Goal: Information Seeking & Learning: Learn about a topic

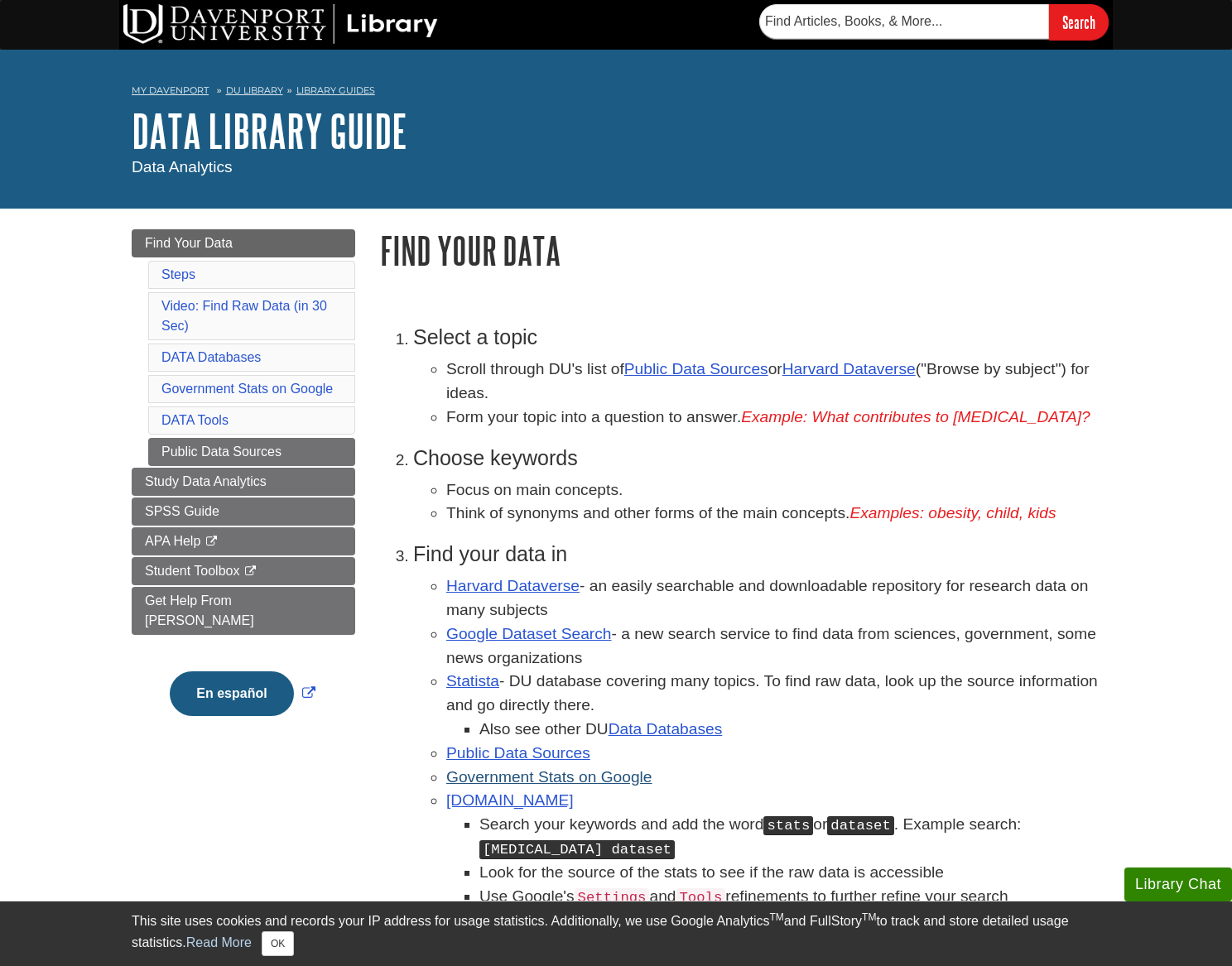
click at [607, 786] on link "Government Stats on Google" at bounding box center [549, 777] width 206 height 17
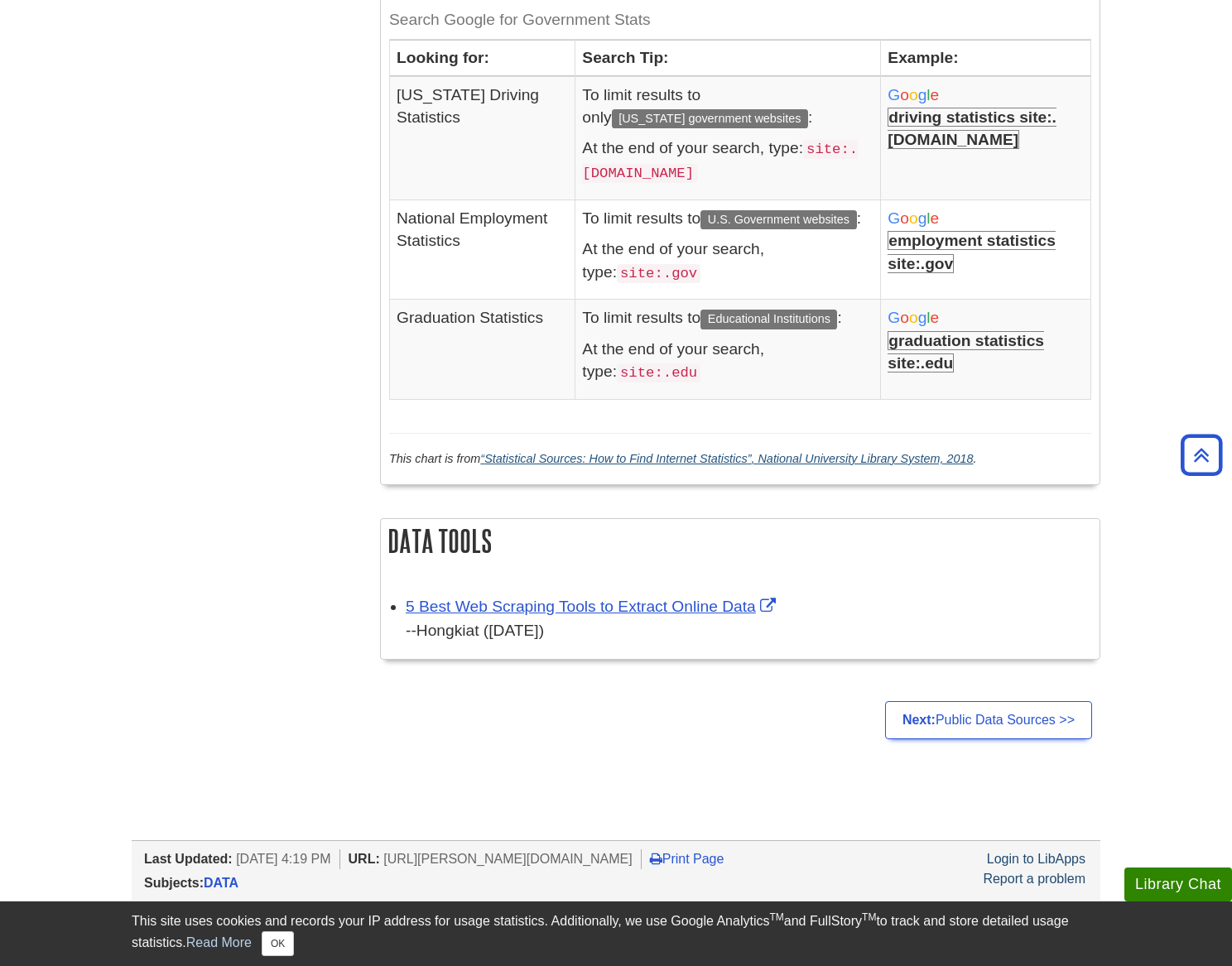
scroll to position [1854, 0]
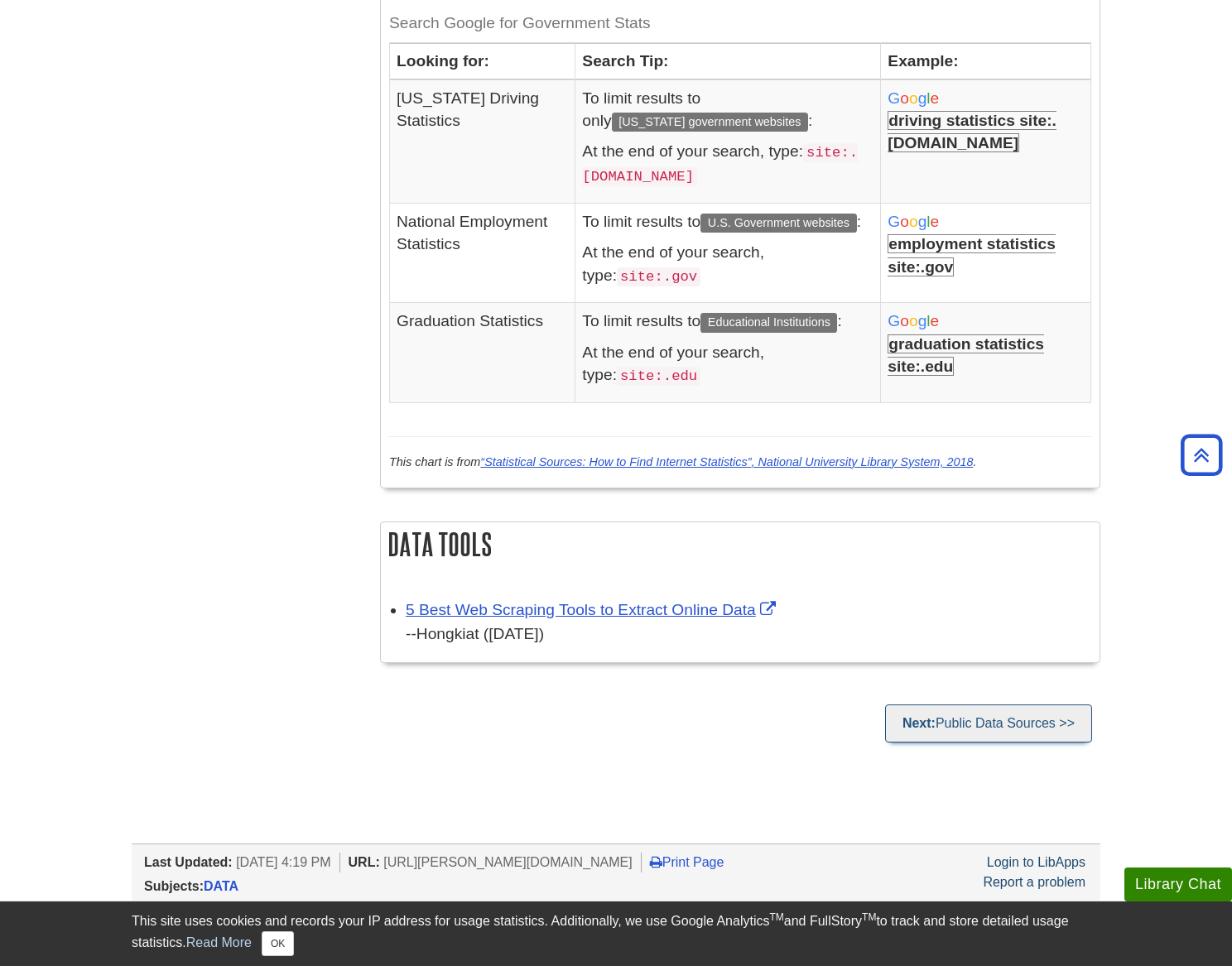
click at [993, 709] on link "Next: Public Data Sources >>" at bounding box center [989, 724] width 207 height 38
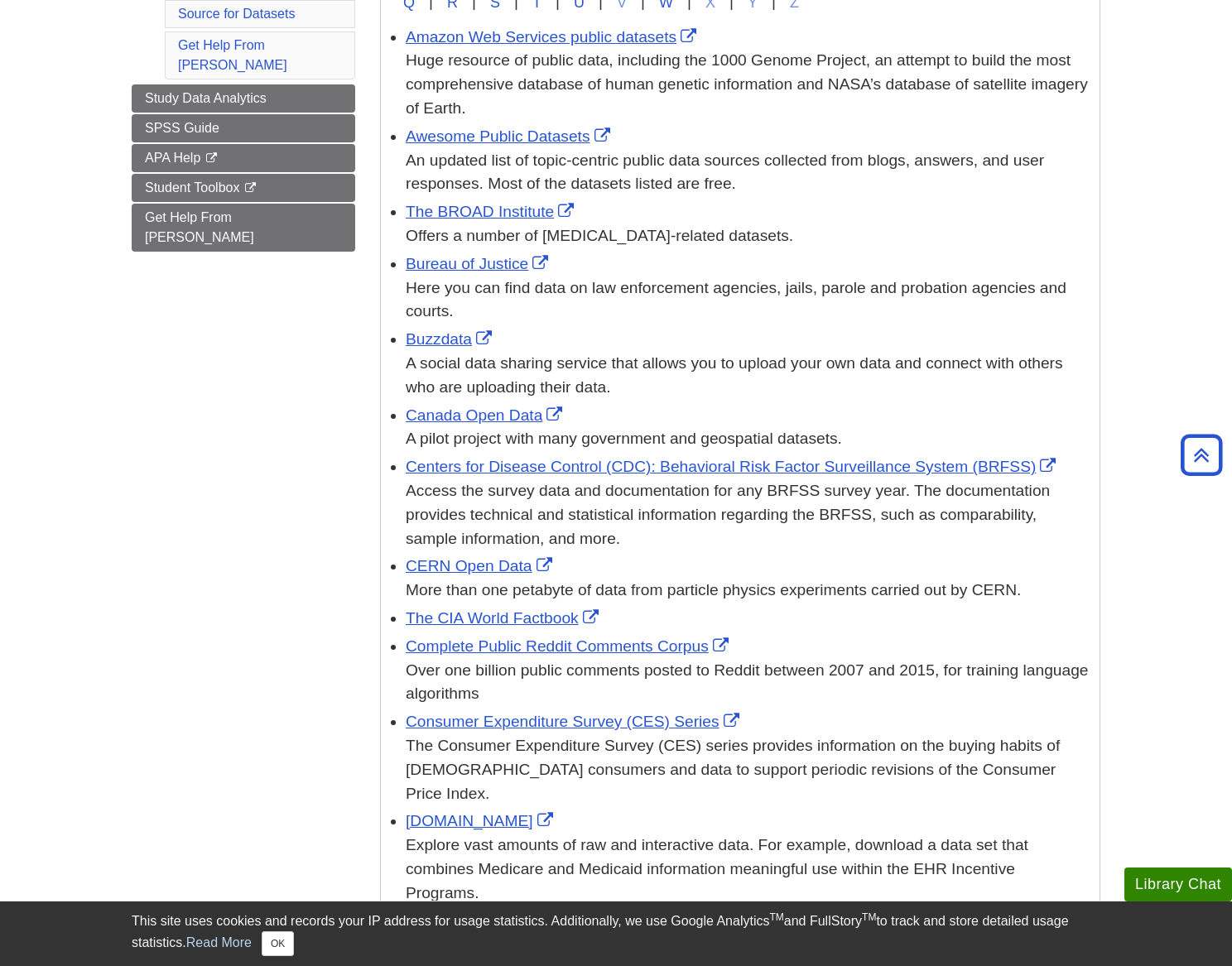
scroll to position [440, 0]
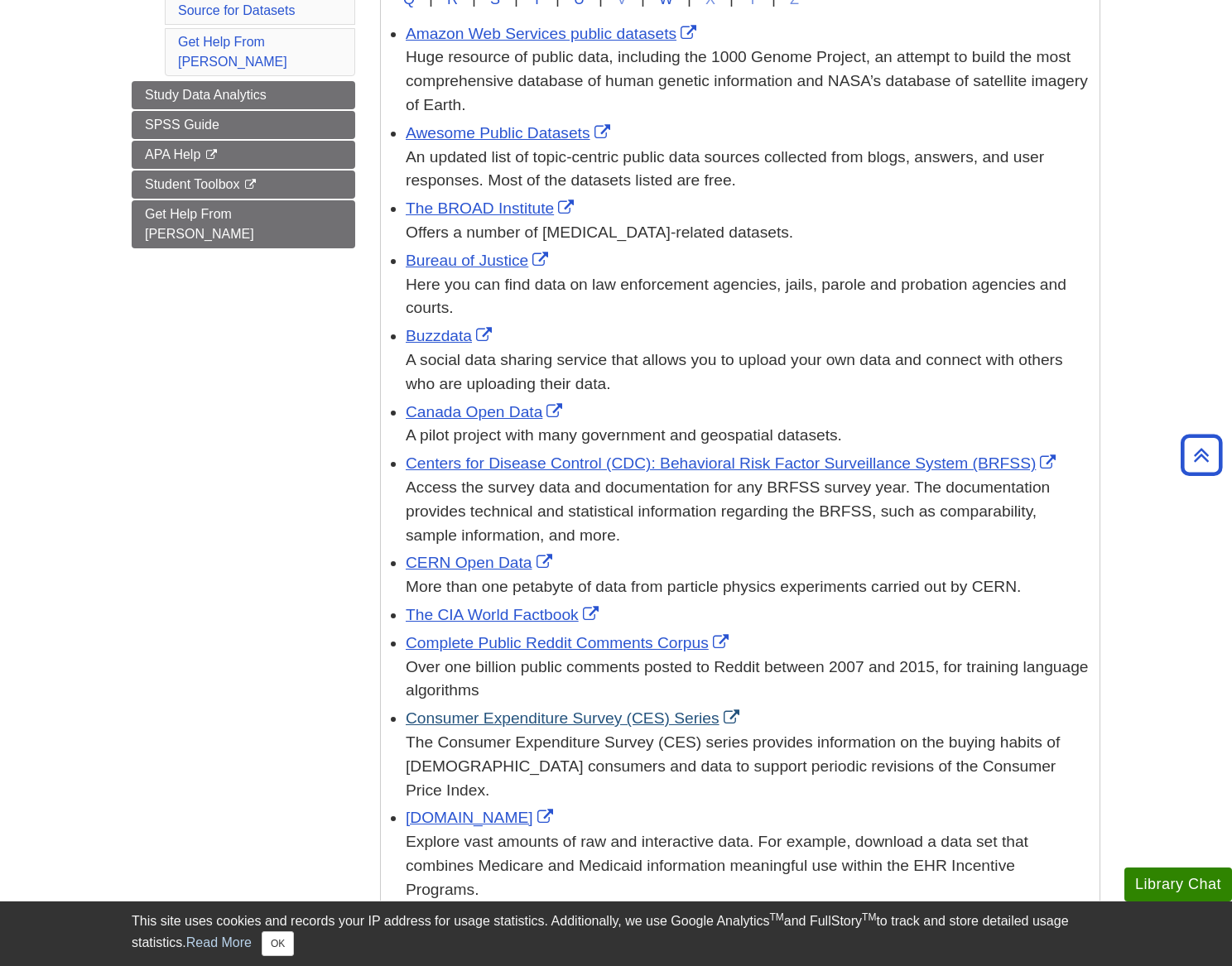
click at [550, 711] on link "Consumer Expenditure Survey (CES) Series" at bounding box center [574, 718] width 337 height 17
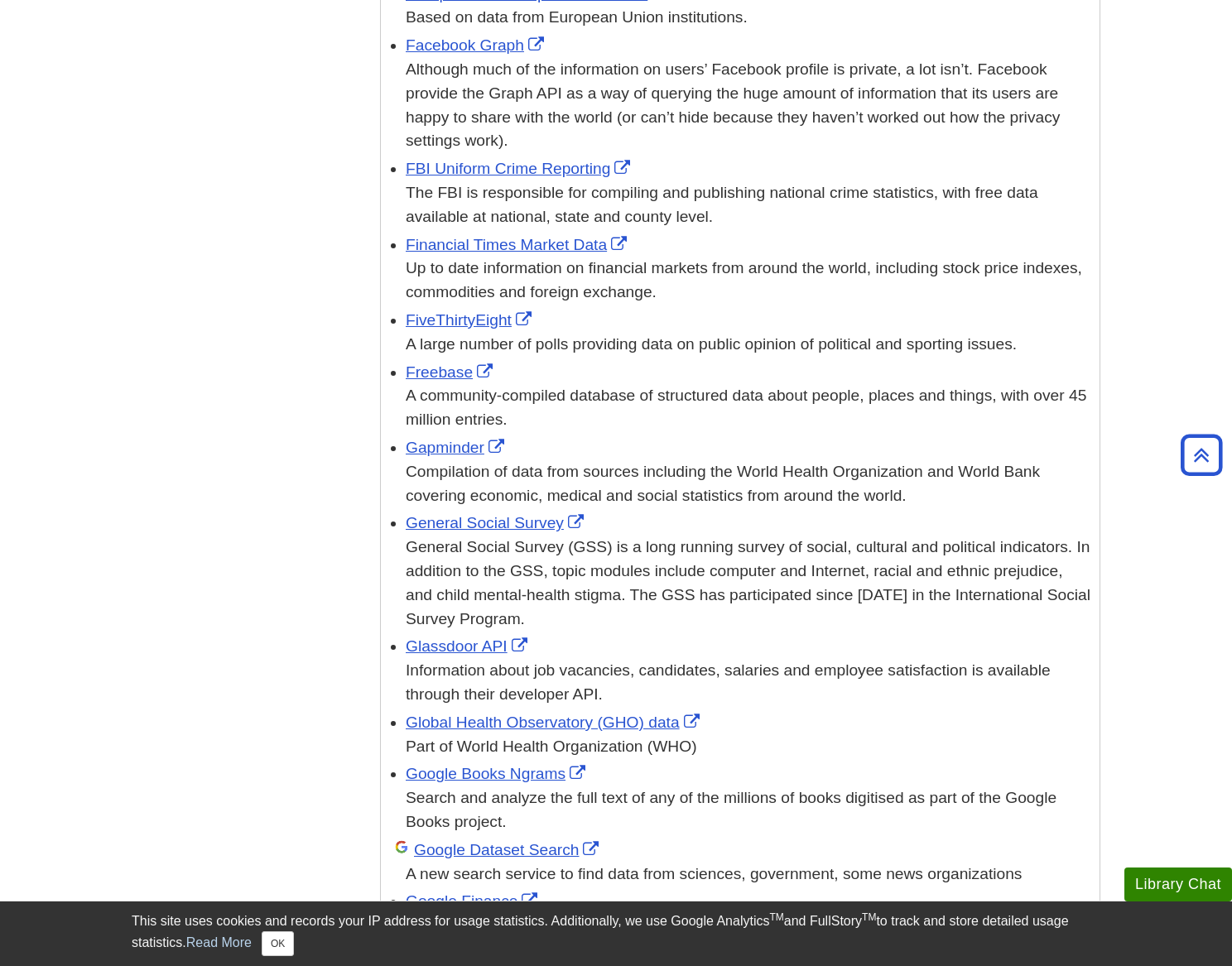
scroll to position [1849, 0]
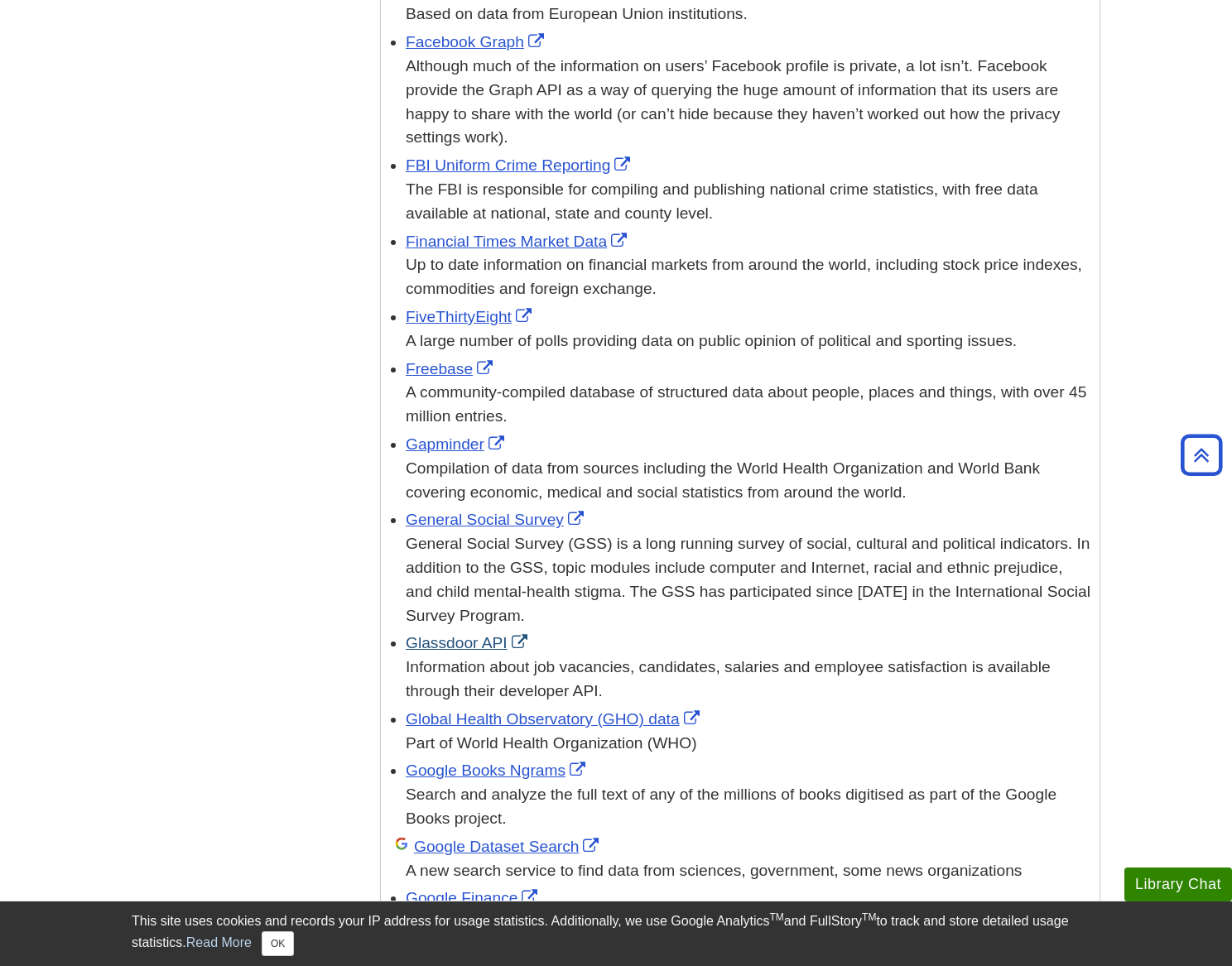
click at [474, 634] on link "Glassdoor API" at bounding box center [469, 642] width 126 height 17
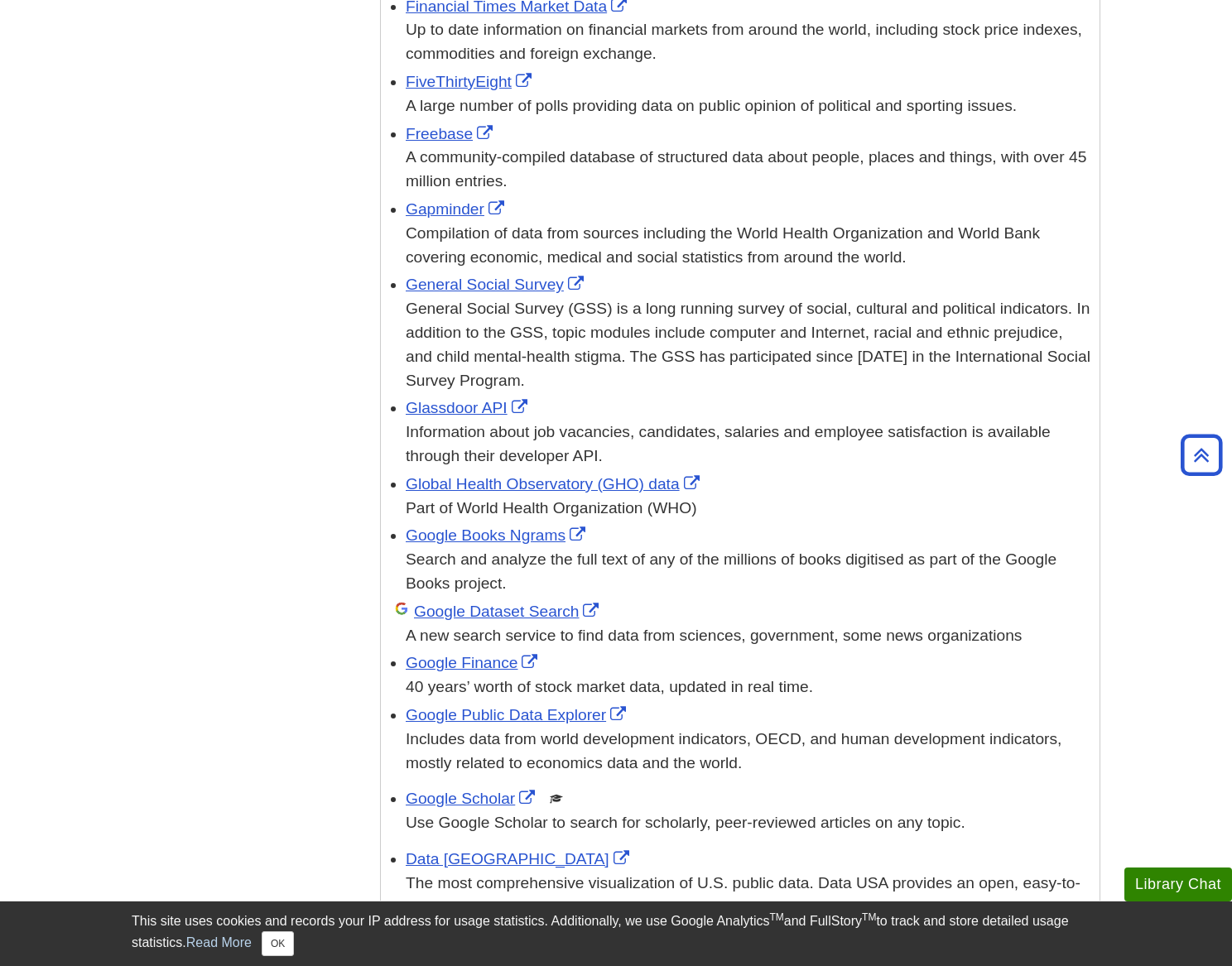
scroll to position [2096, 0]
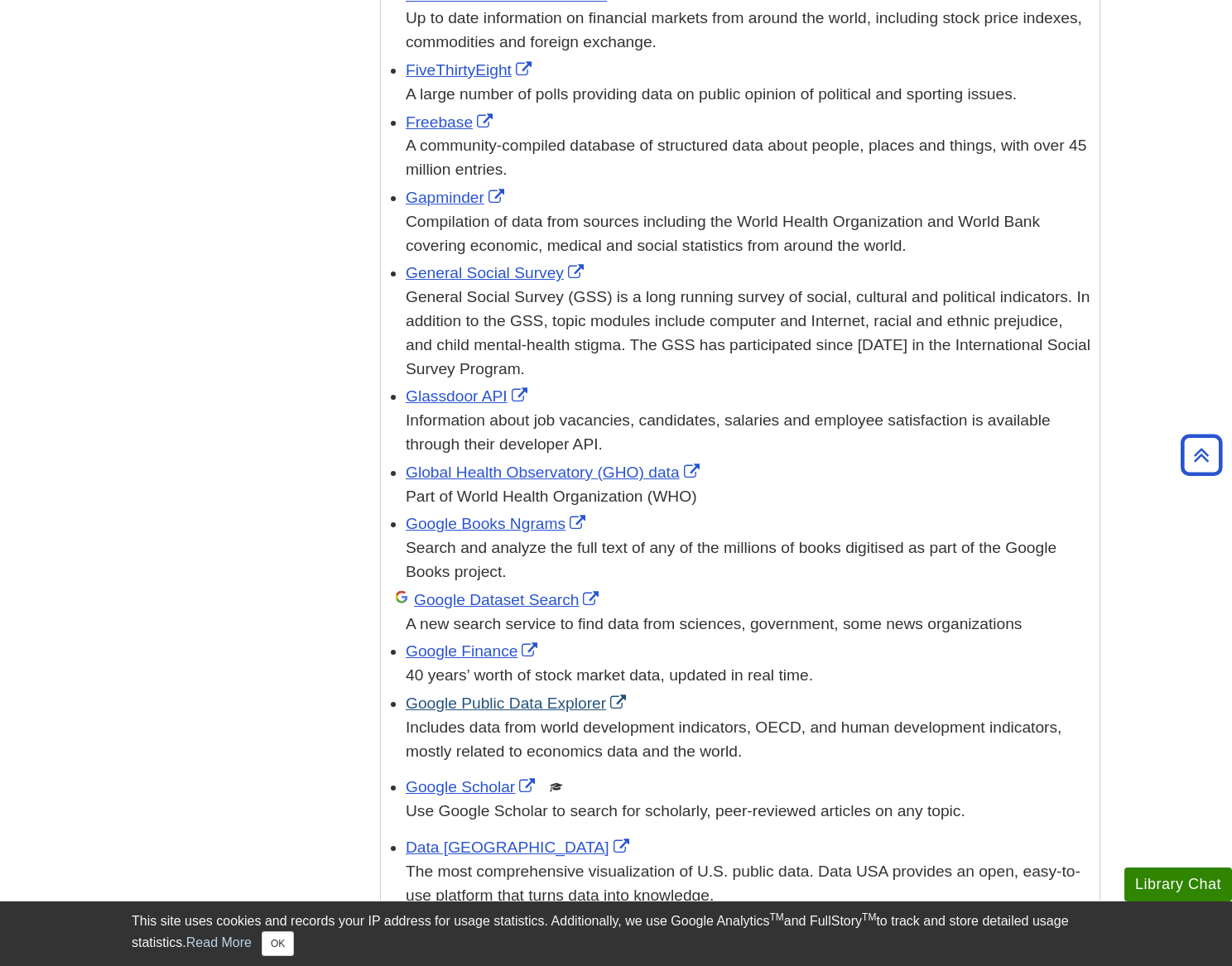
click at [502, 694] on link "Google Public Data Explorer" at bounding box center [518, 703] width 224 height 17
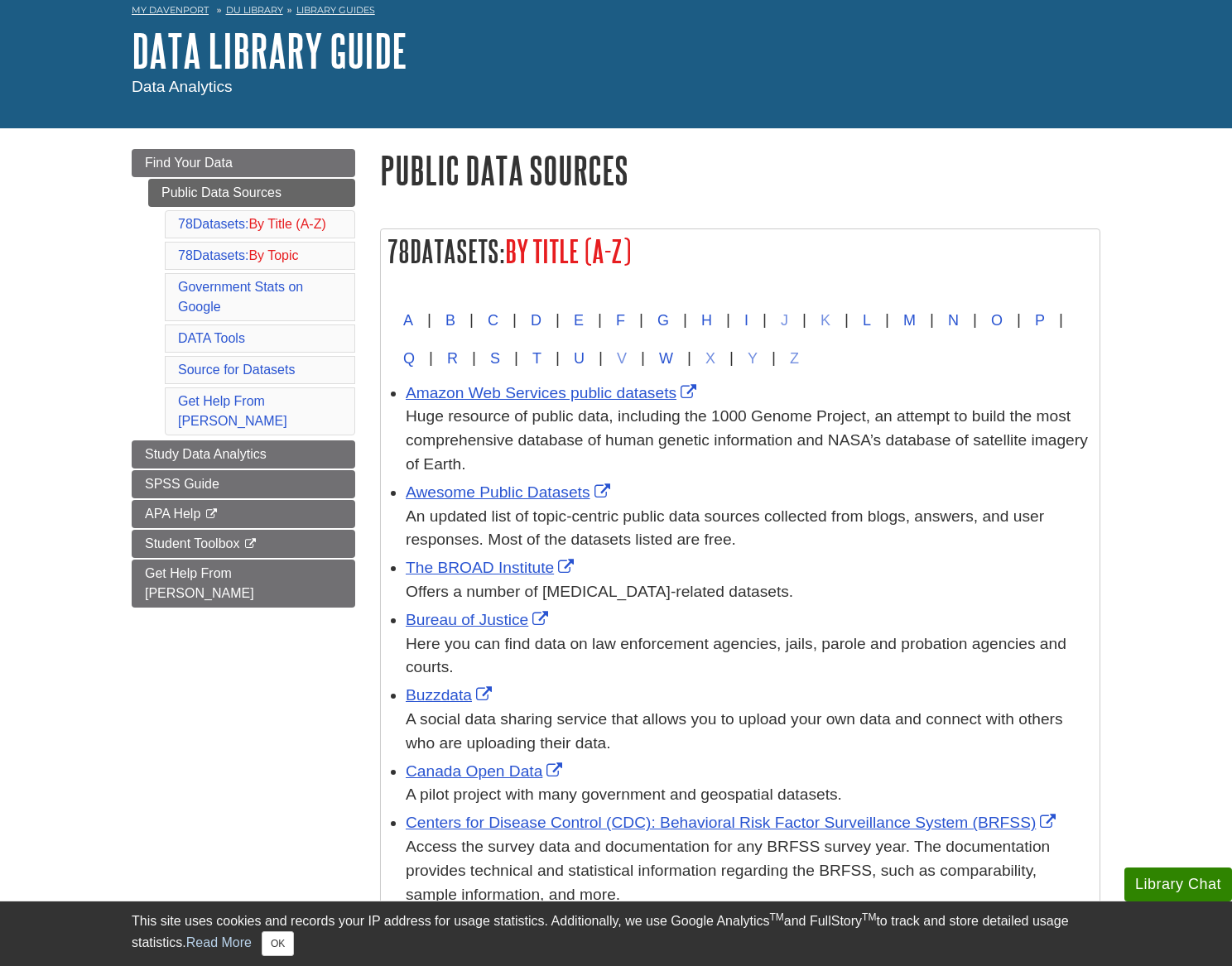
scroll to position [319, 0]
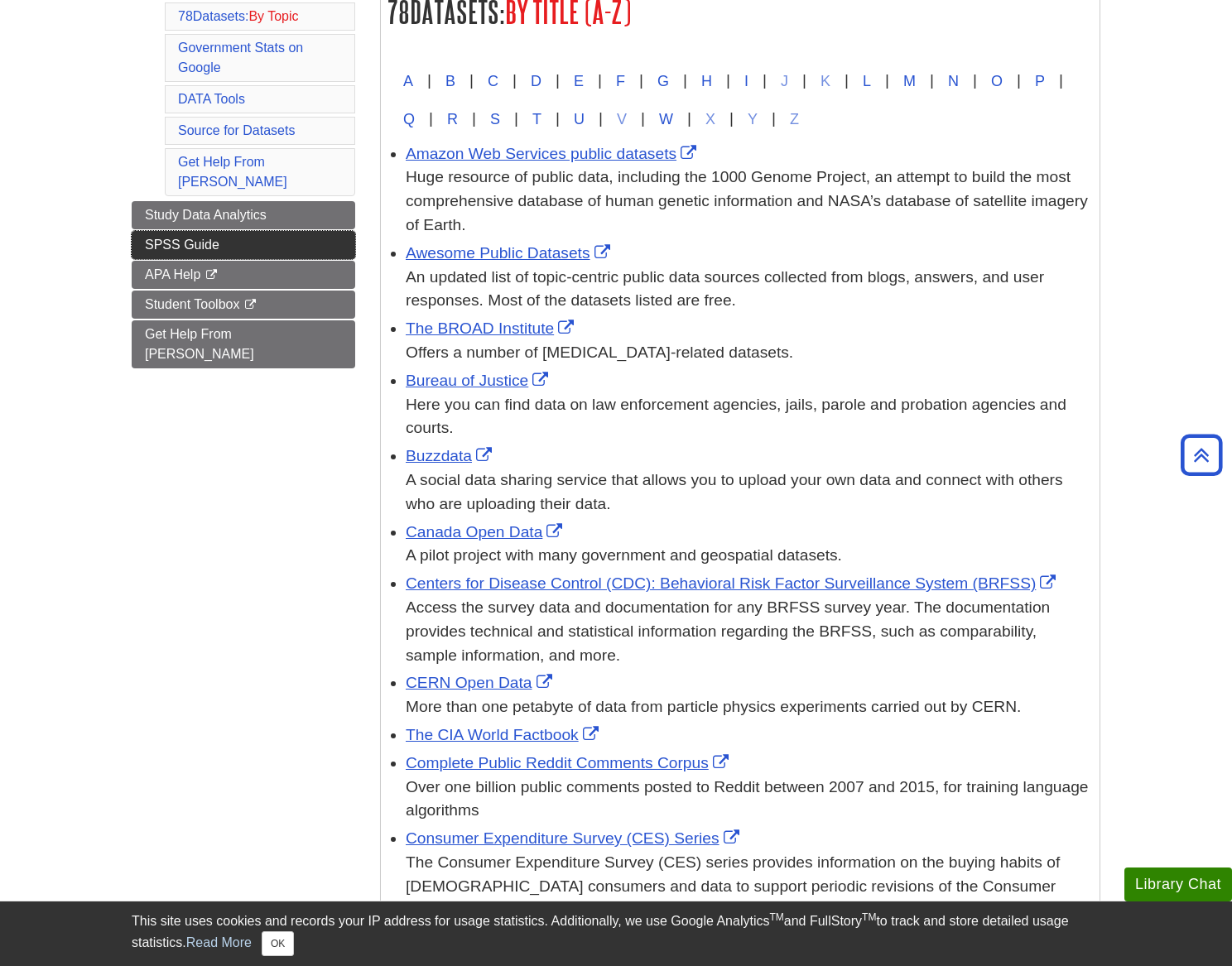
click at [195, 238] on span "SPSS Guide" at bounding box center [181, 244] width 74 height 14
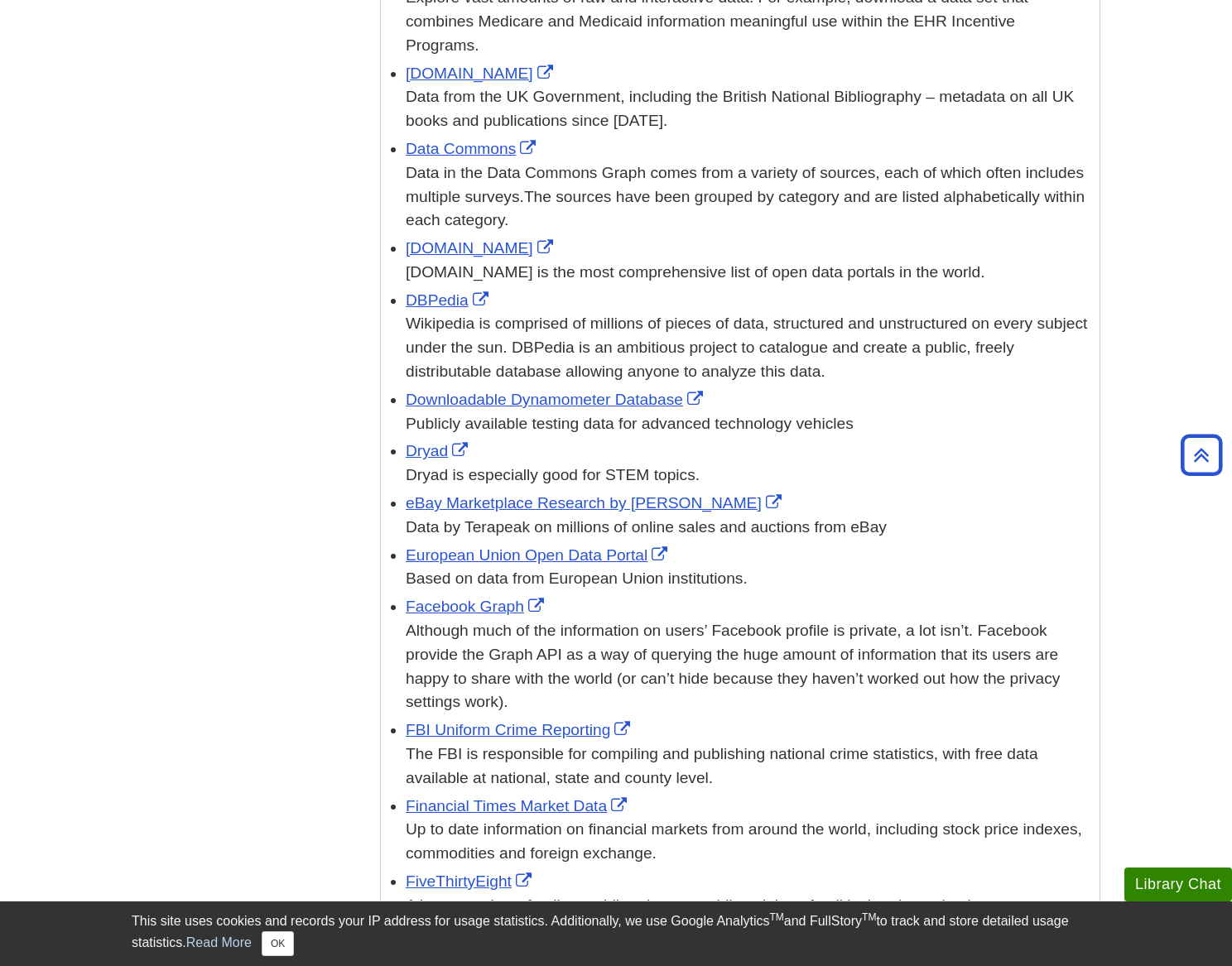
scroll to position [1337, 0]
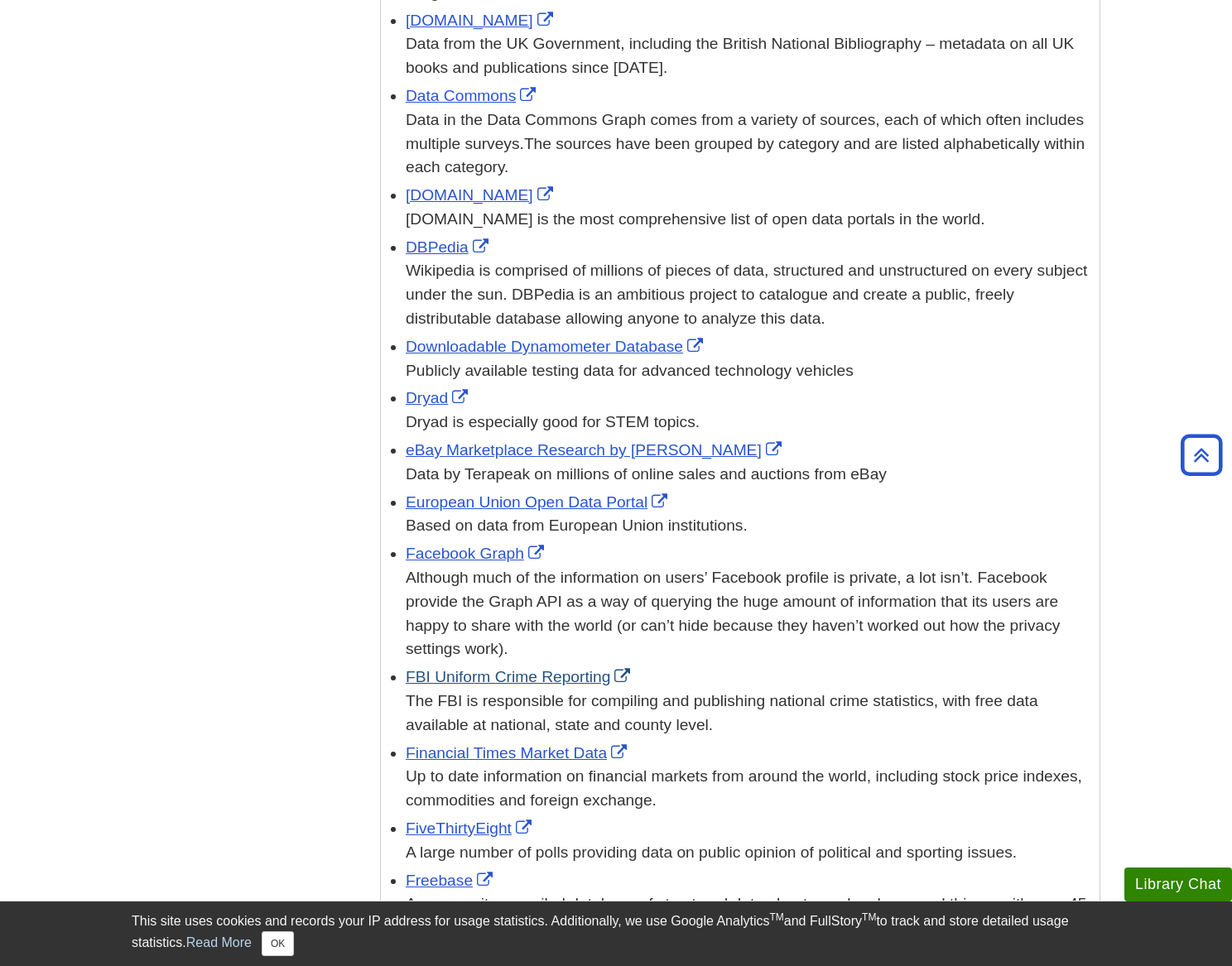
click at [480, 668] on link "FBI Uniform Crime Reporting" at bounding box center [520, 676] width 229 height 17
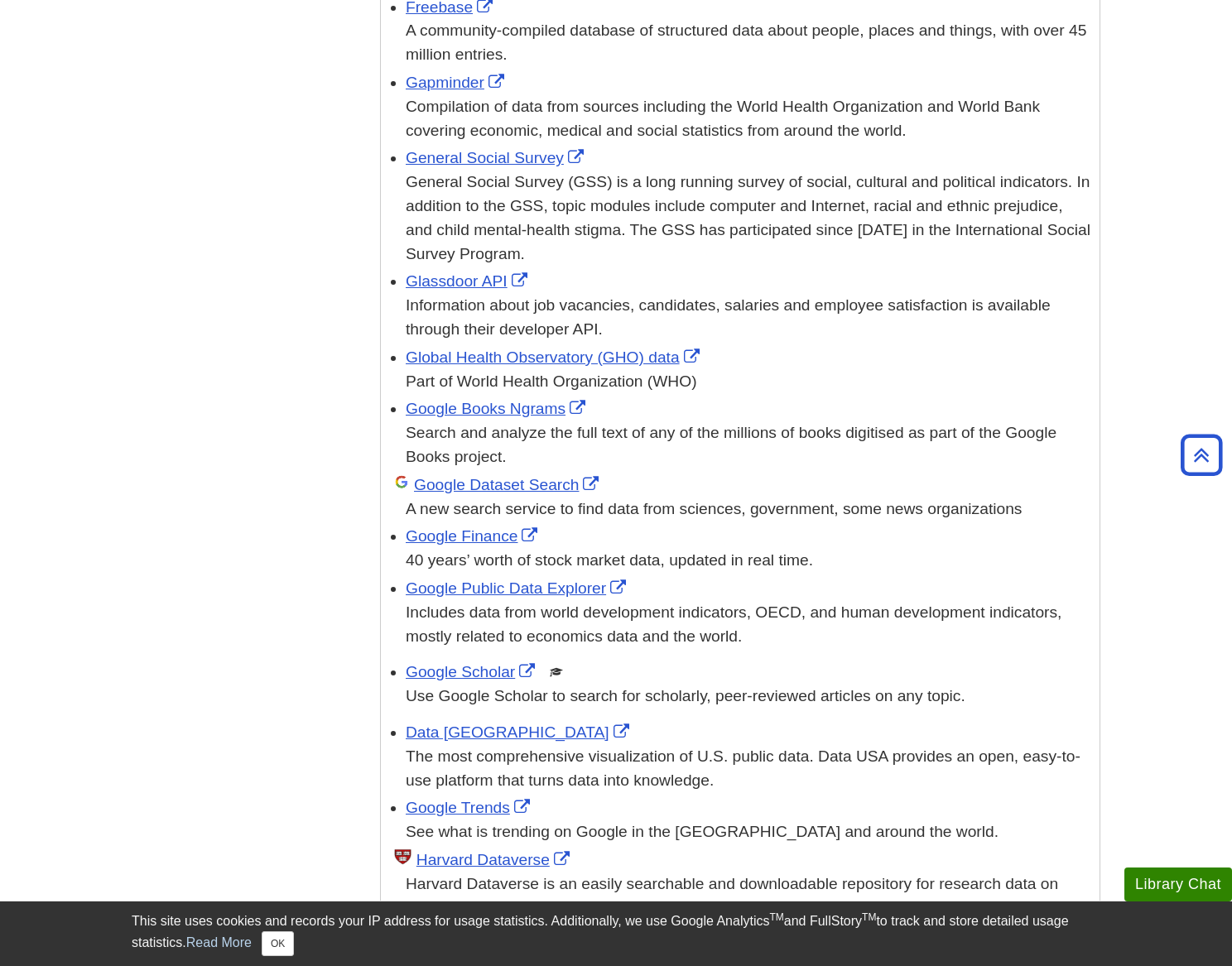
scroll to position [2267, 0]
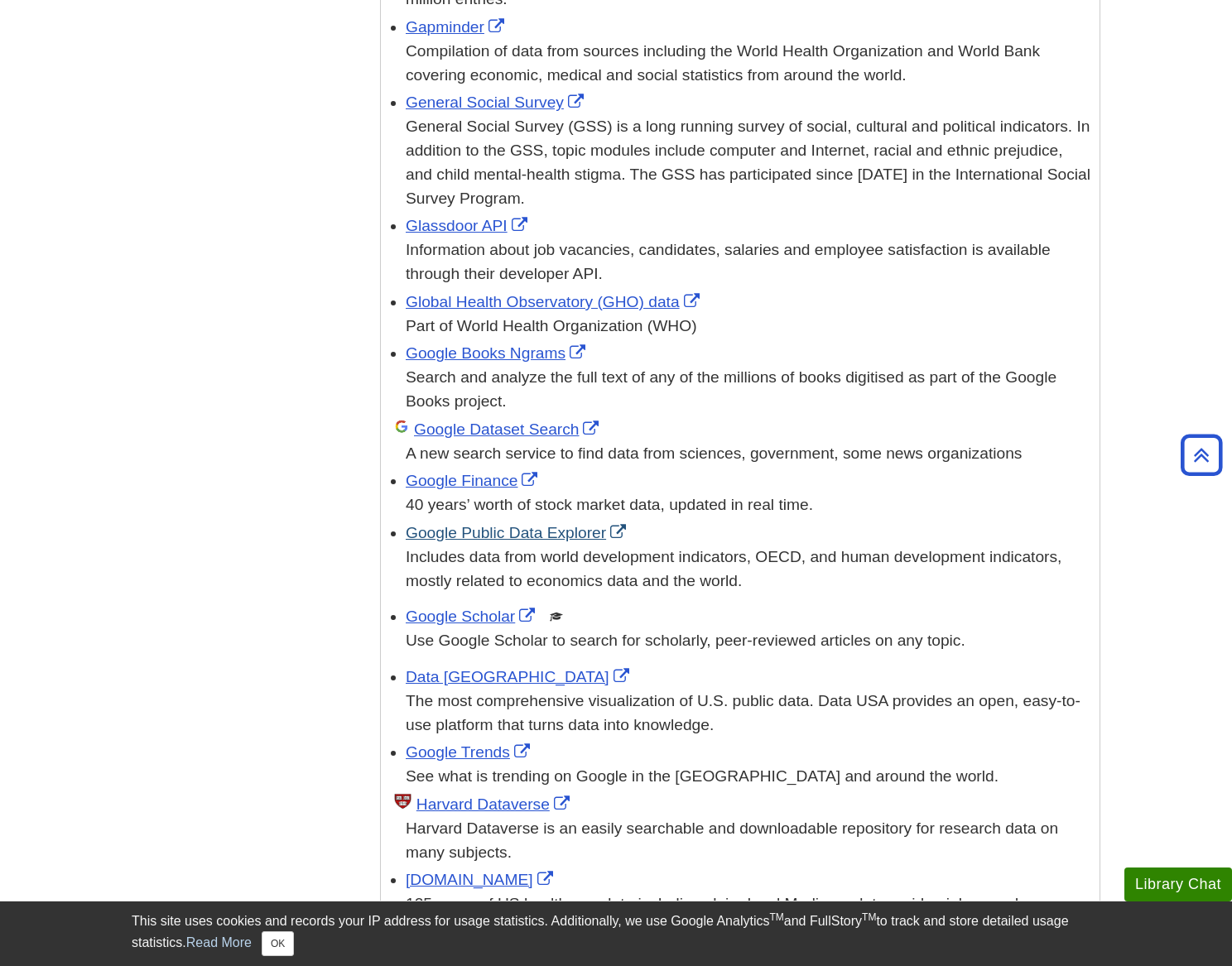
click at [484, 524] on link "Google Public Data Explorer" at bounding box center [518, 532] width 224 height 17
click at [454, 871] on link "Healthdata.gov" at bounding box center [482, 879] width 152 height 17
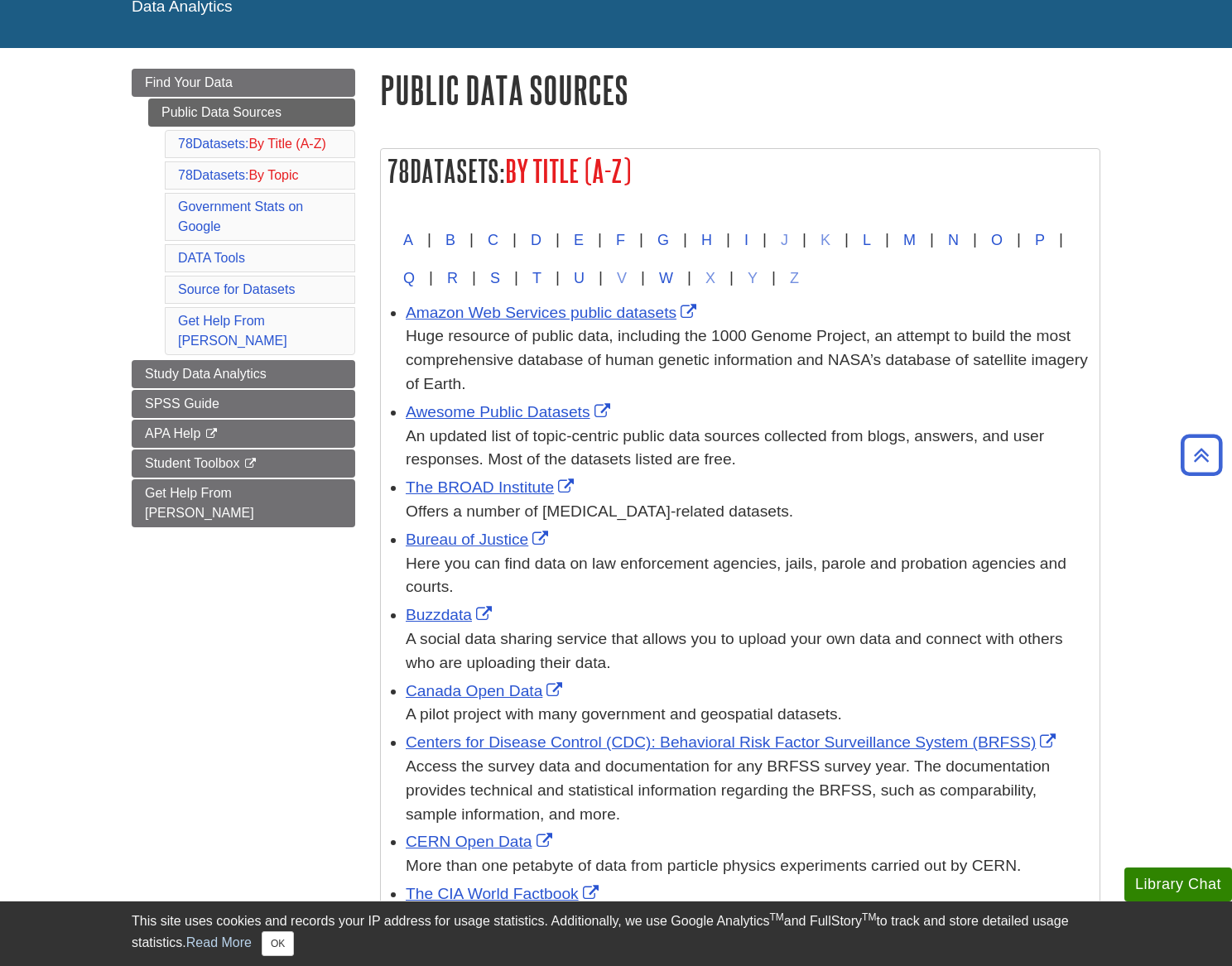
scroll to position [0, 0]
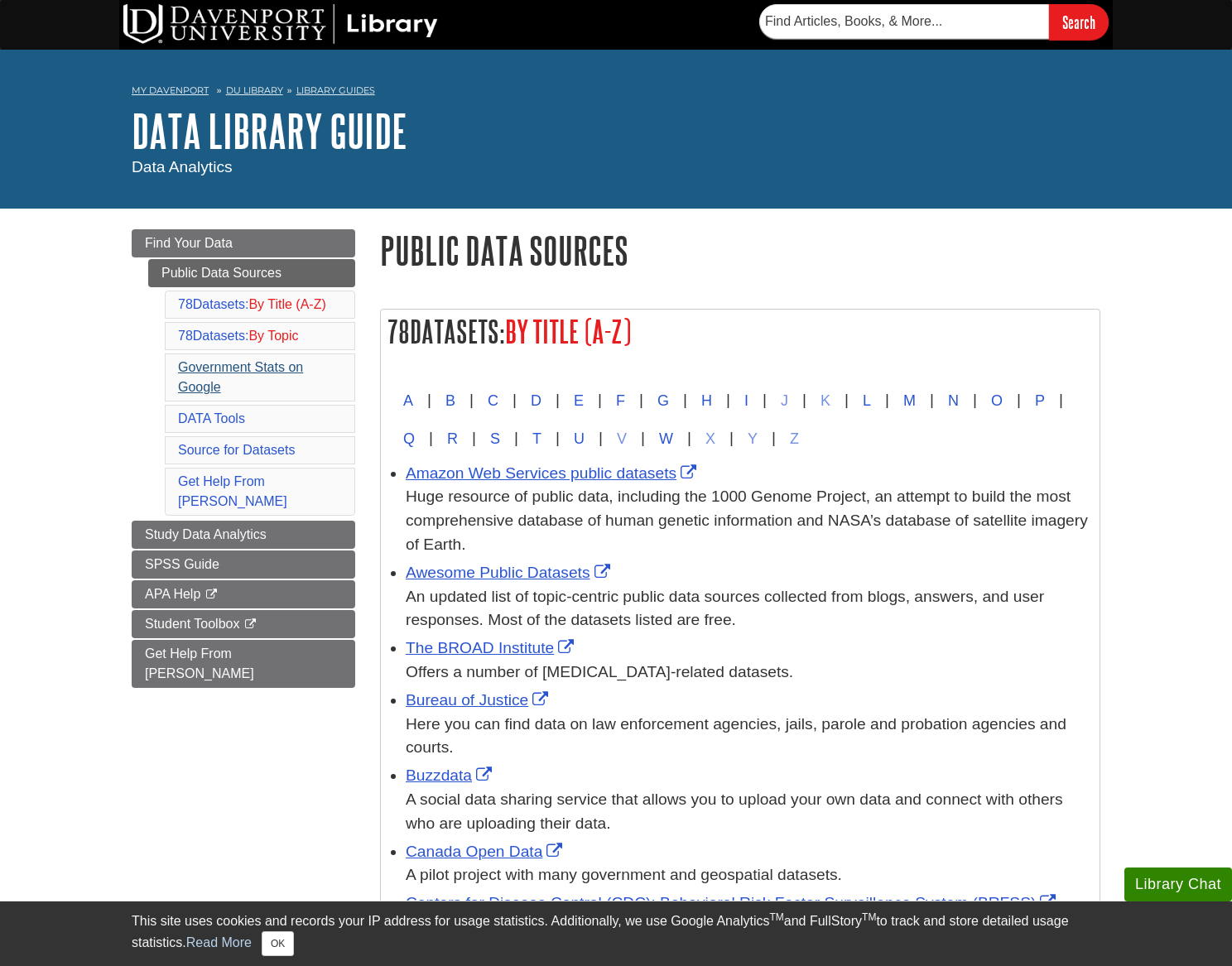
click at [231, 368] on link "Government Stats on Google" at bounding box center [241, 377] width 125 height 34
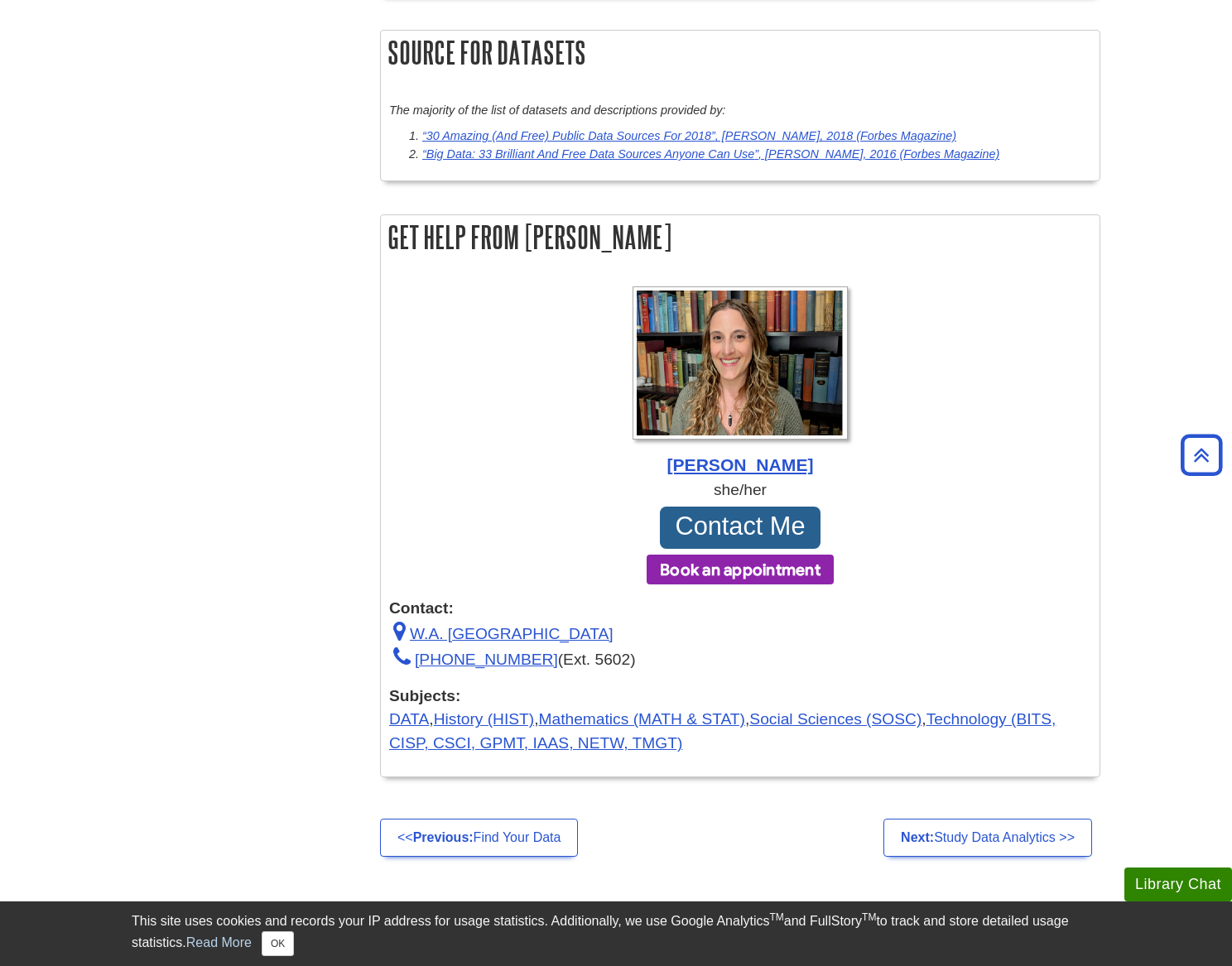
scroll to position [8689, 0]
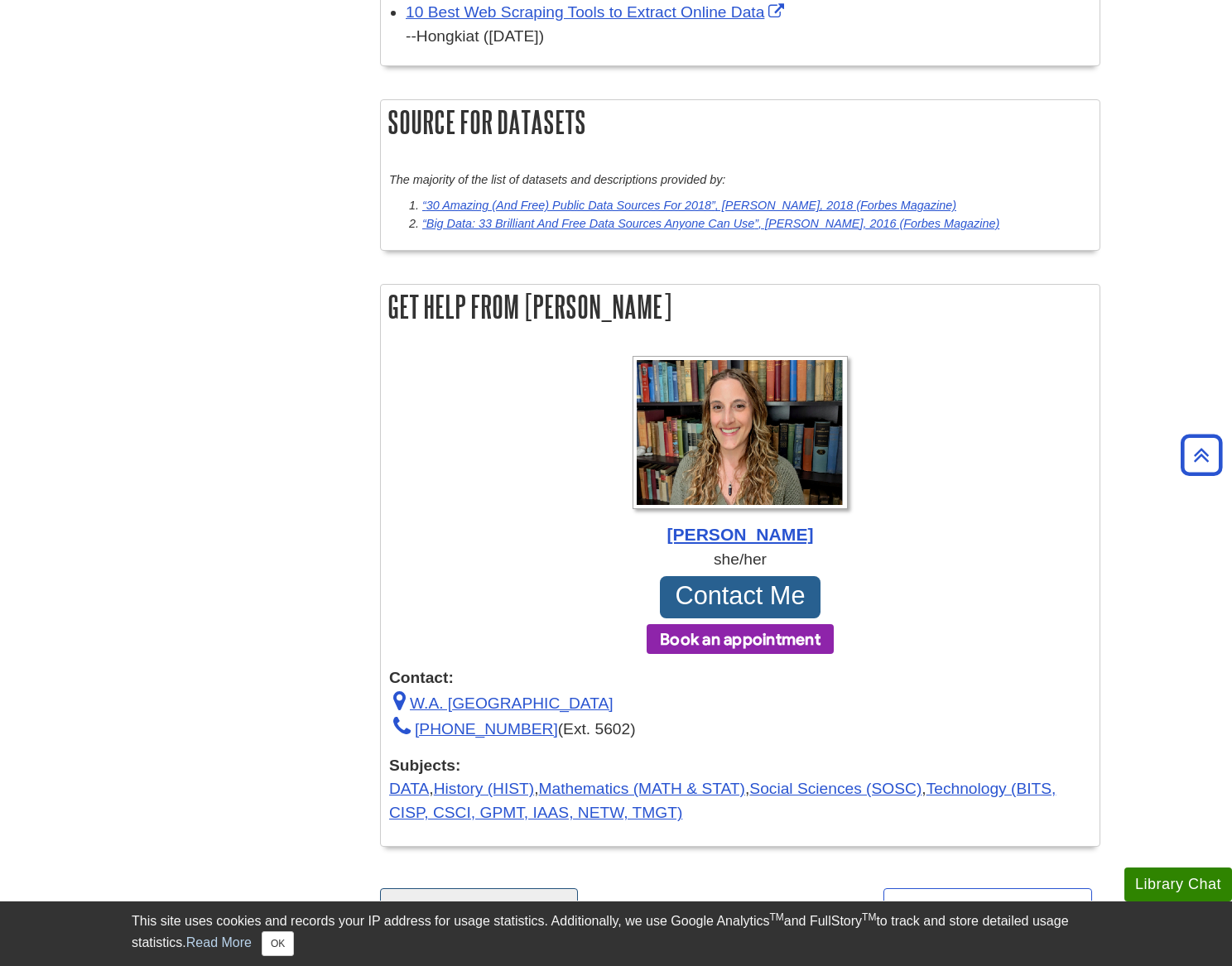
click at [477, 888] on link "<< Previous: Find Your Data" at bounding box center [478, 907] width 198 height 38
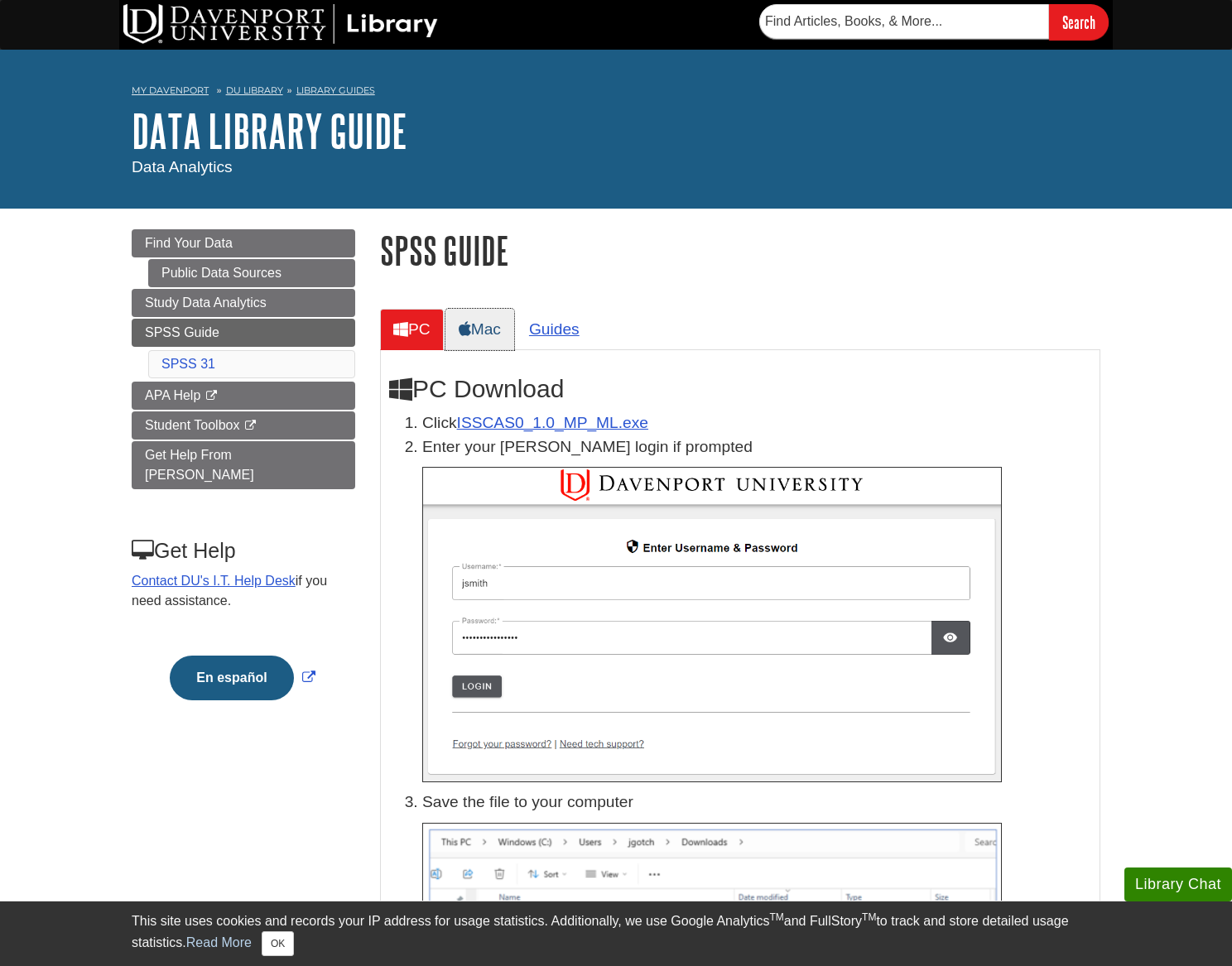
click at [486, 327] on link "Mac" at bounding box center [479, 329] width 69 height 40
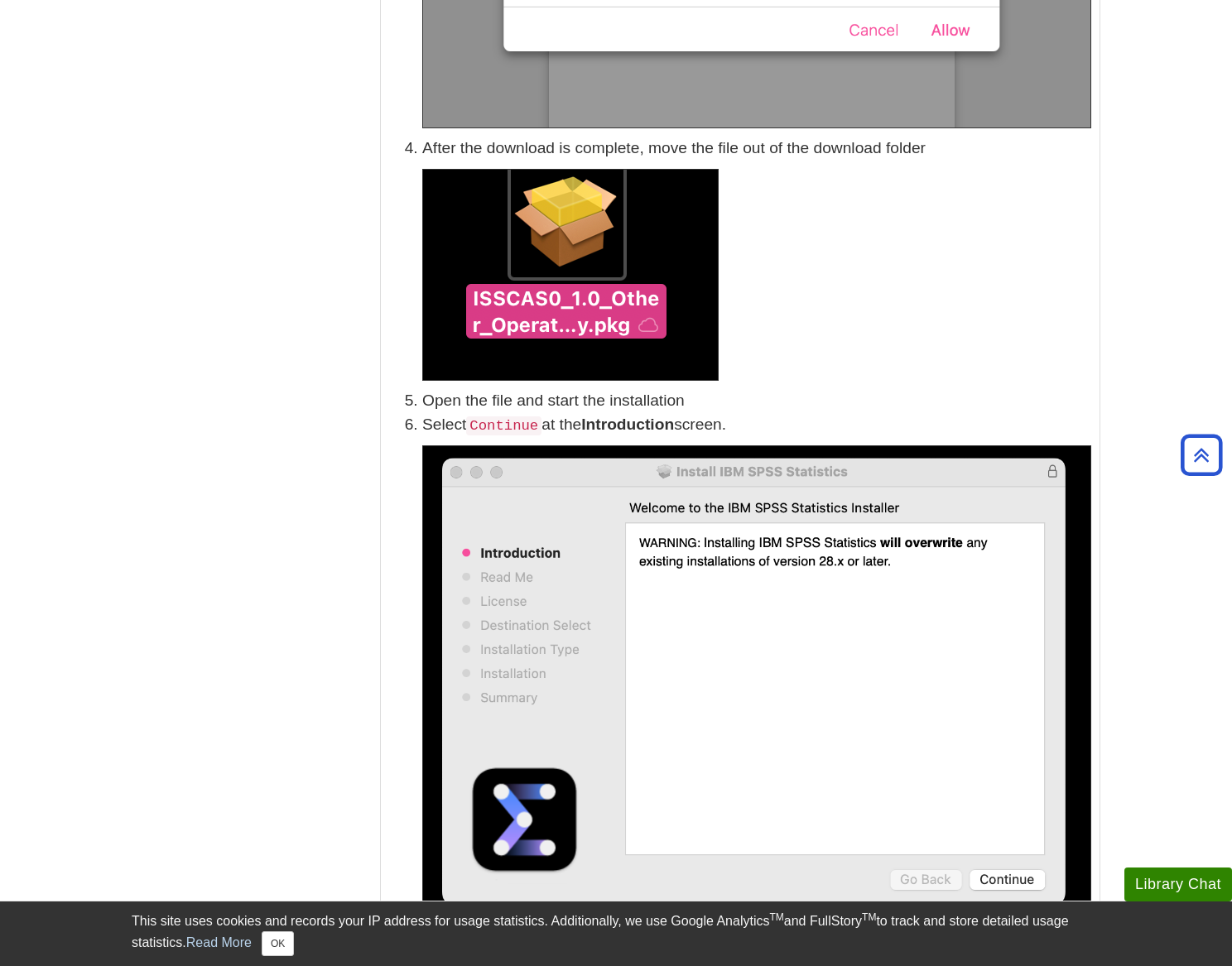
scroll to position [1191, 0]
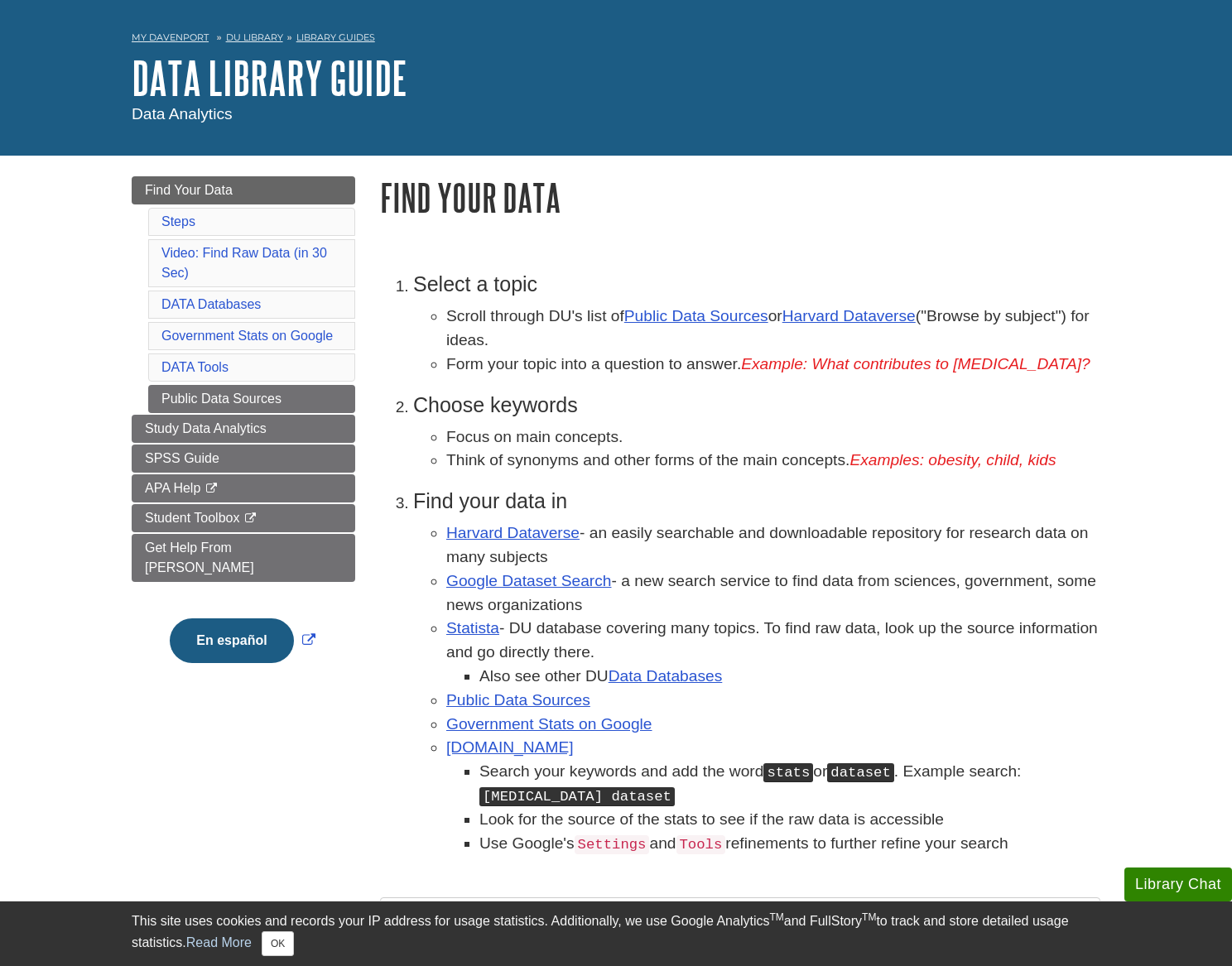
scroll to position [57, 0]
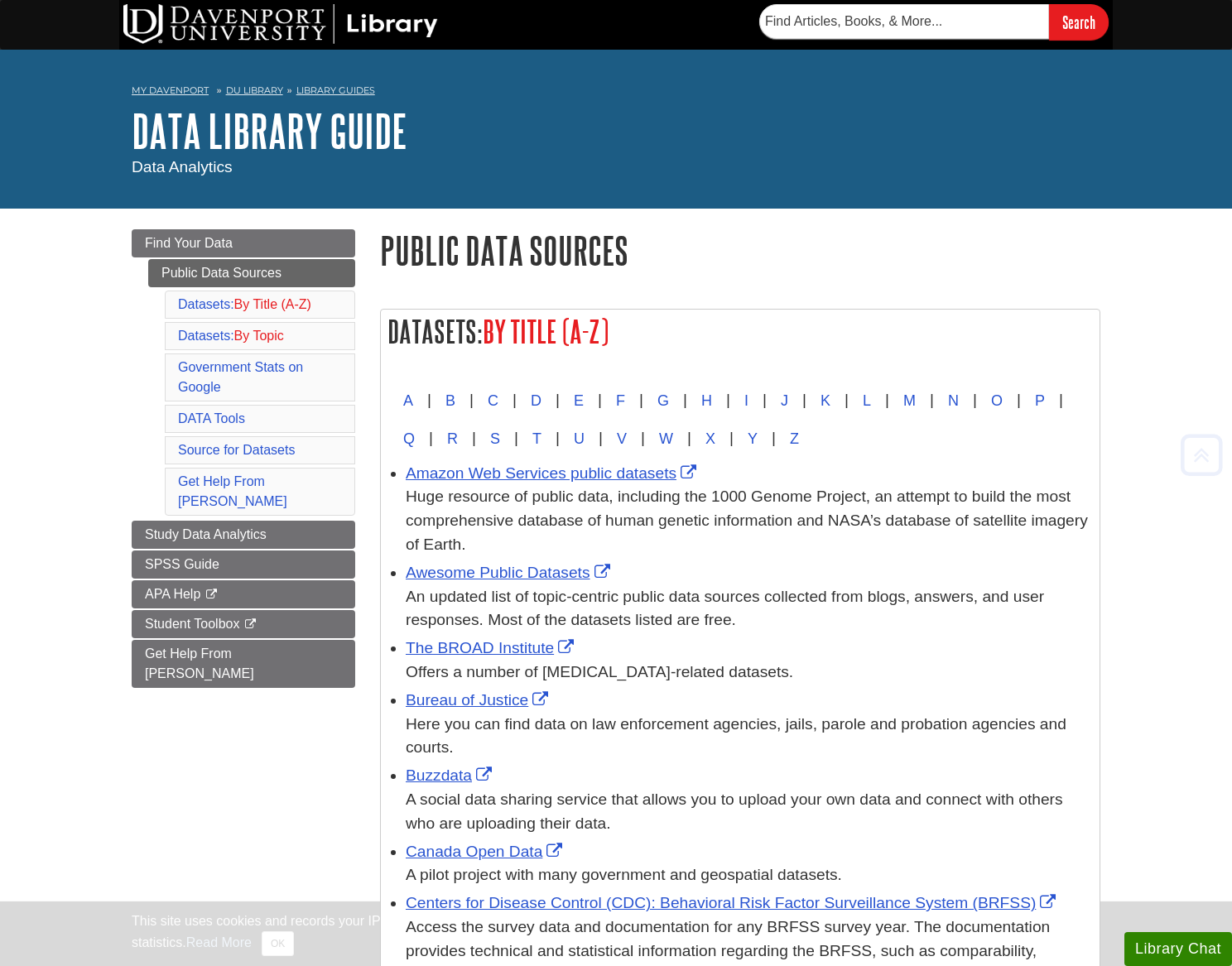
scroll to position [7800, 0]
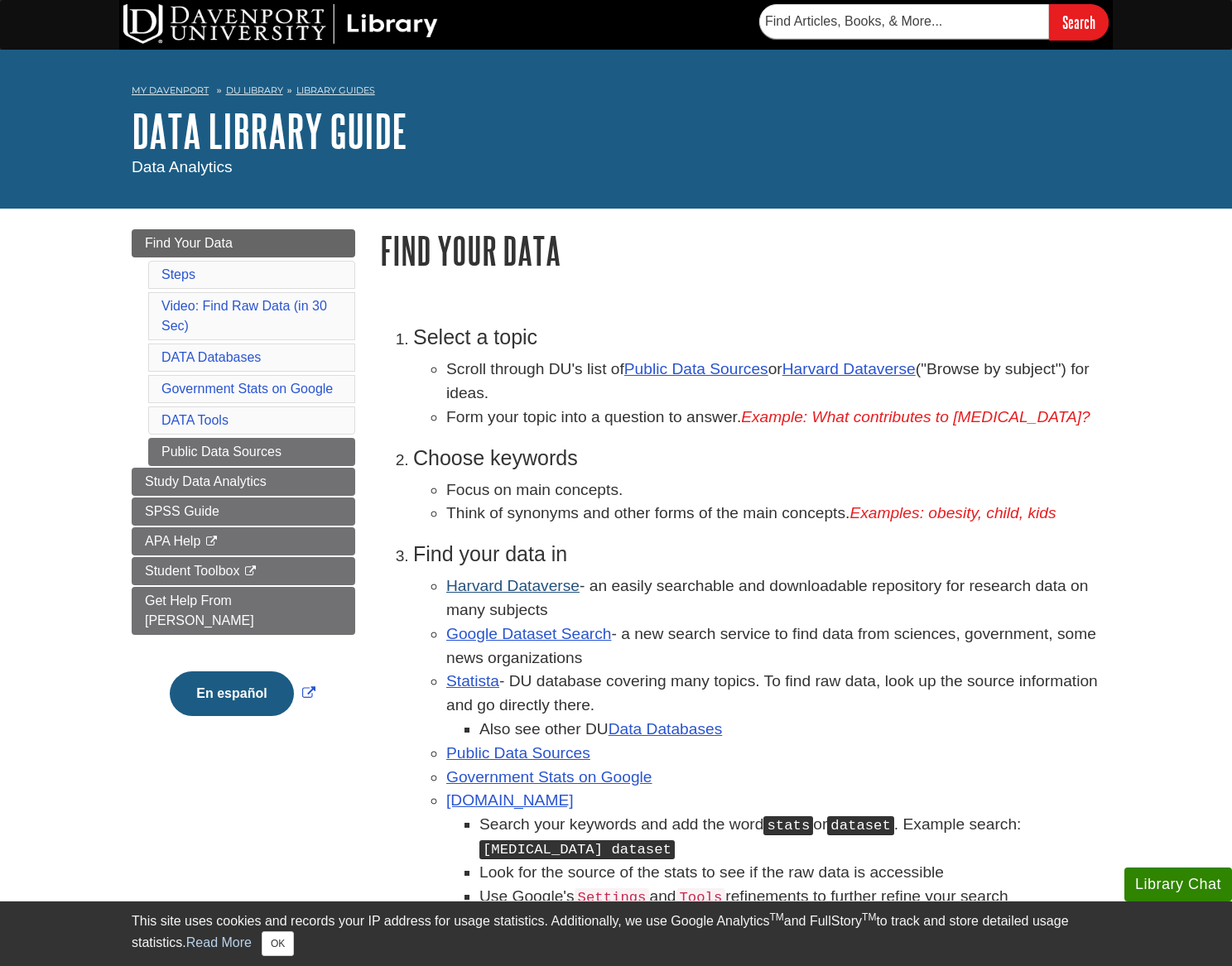
click at [543, 595] on link "Harvard Dataverse" at bounding box center [513, 585] width 134 height 17
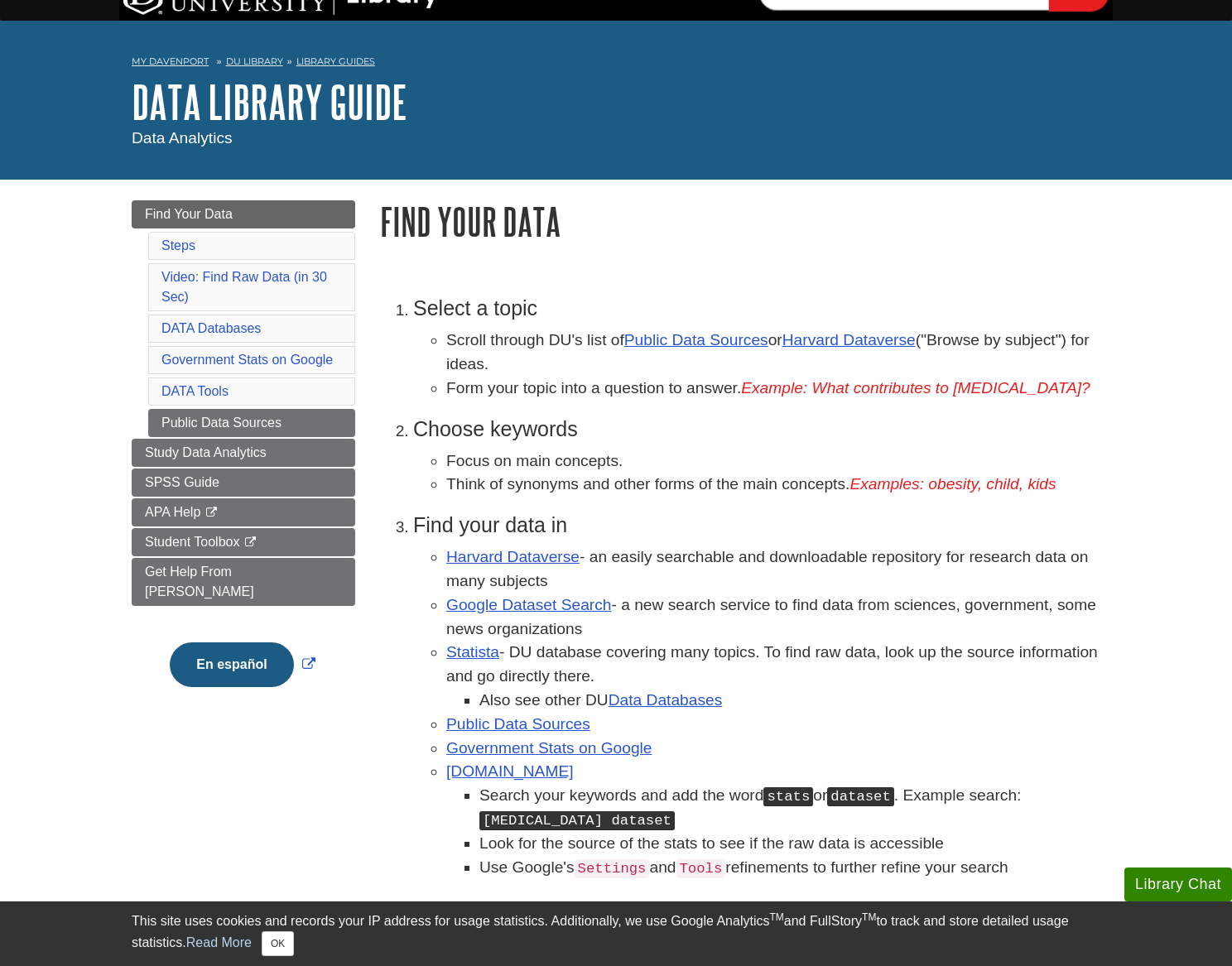
scroll to position [32, 0]
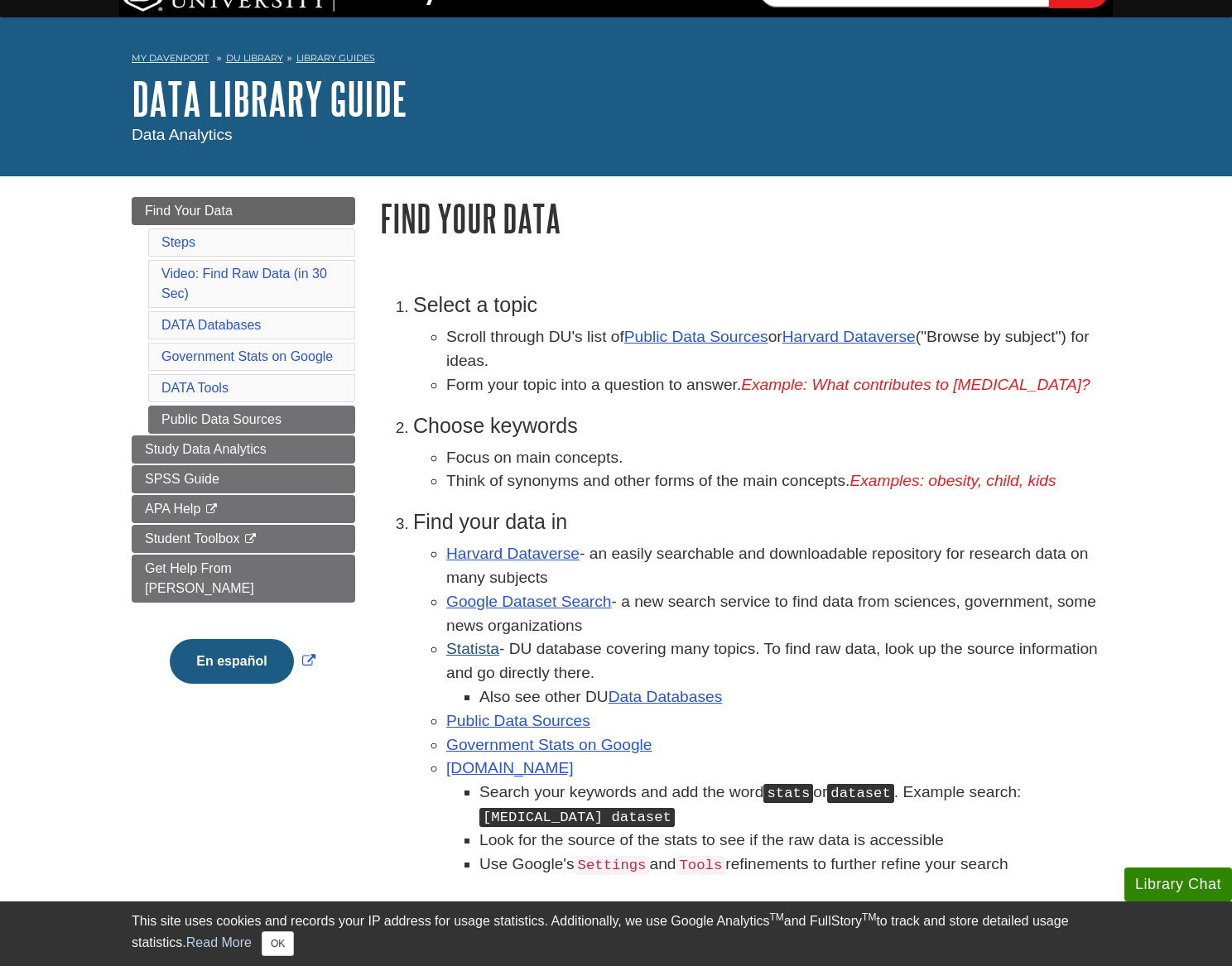
click at [467, 654] on link "Statista" at bounding box center [473, 649] width 53 height 17
